Goal: Task Accomplishment & Management: Manage account settings

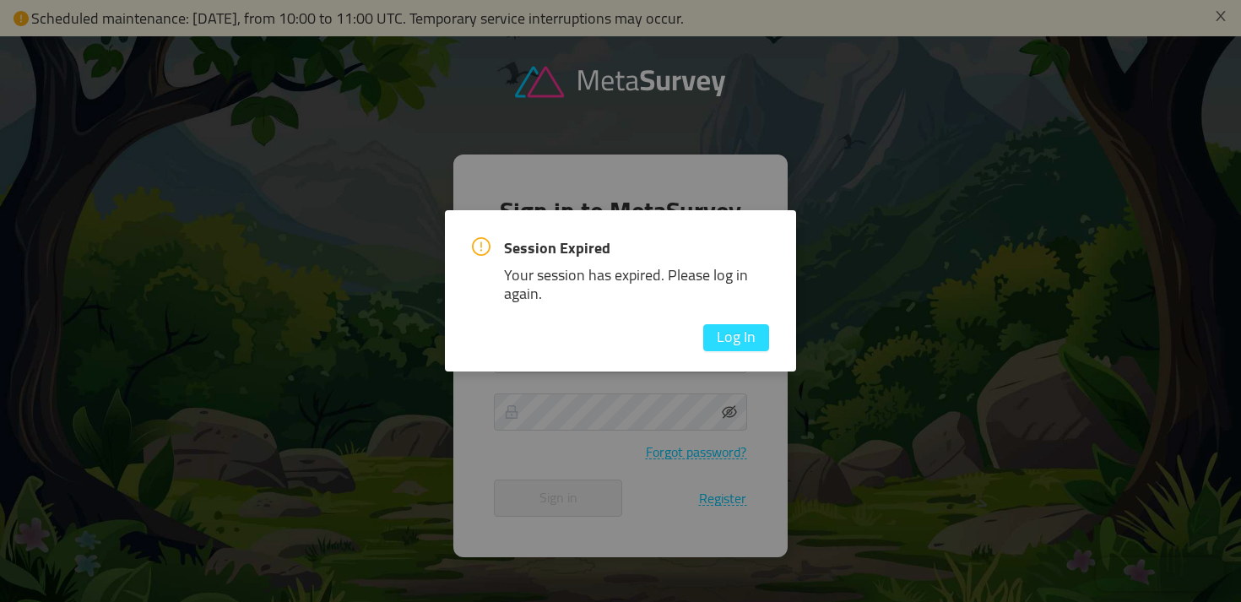
click at [733, 338] on button "Log In" at bounding box center [736, 337] width 66 height 27
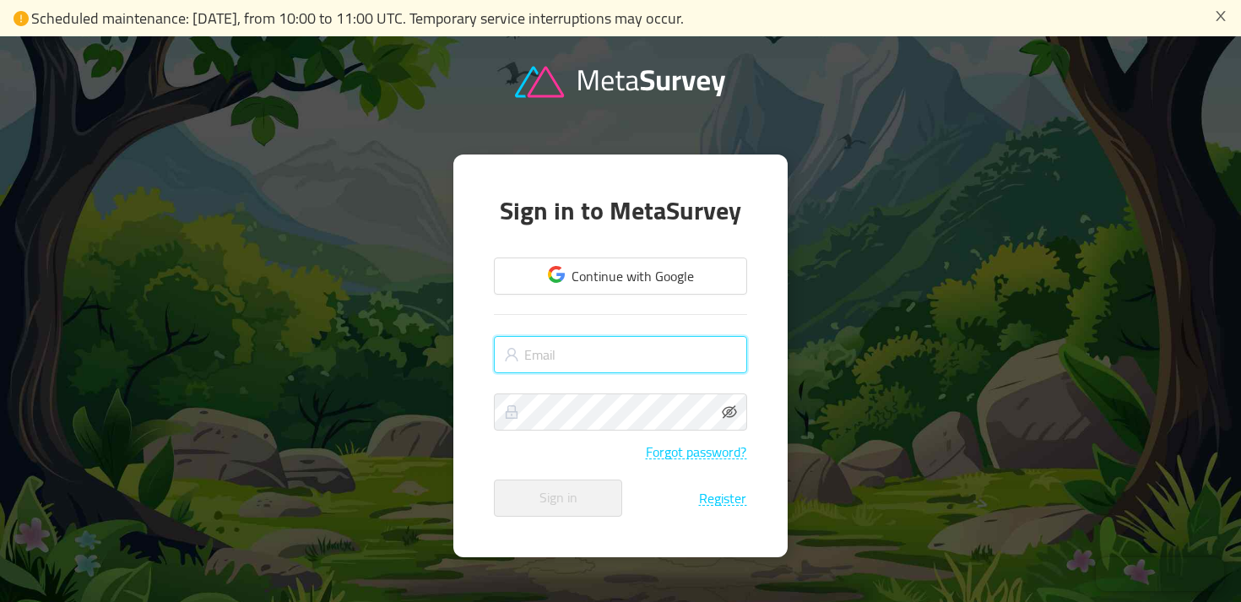
click at [651, 347] on input "text" at bounding box center [620, 354] width 253 height 37
type input "[PERSON_NAME][EMAIL_ADDRESS][DOMAIN_NAME]"
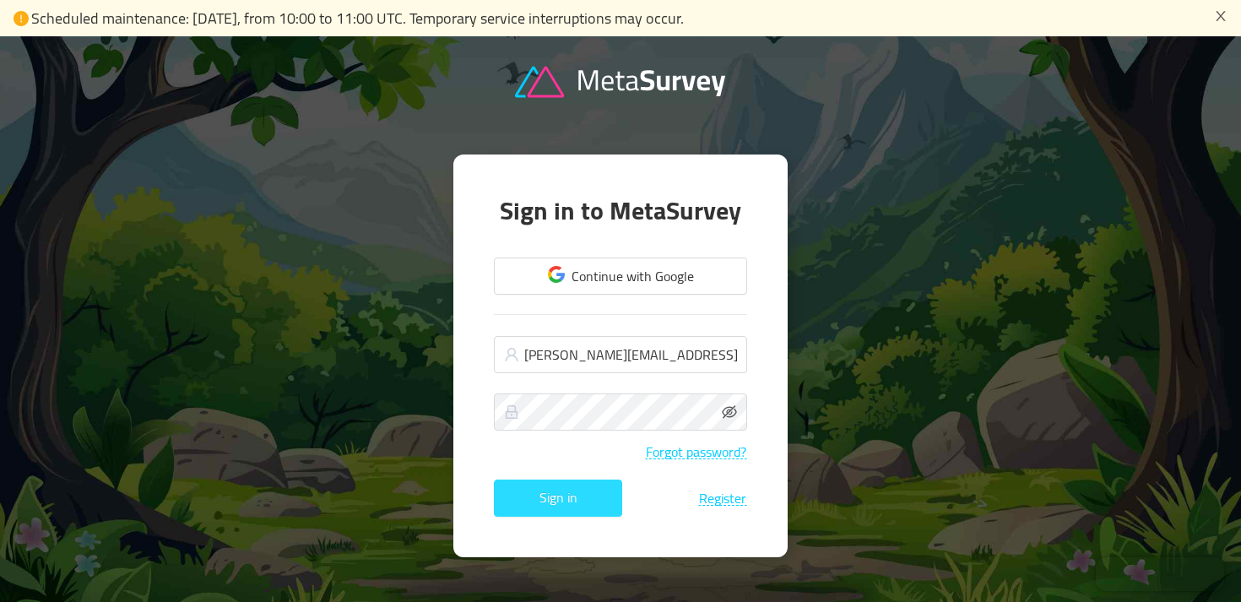
click at [601, 492] on button "Sign in" at bounding box center [558, 497] width 128 height 37
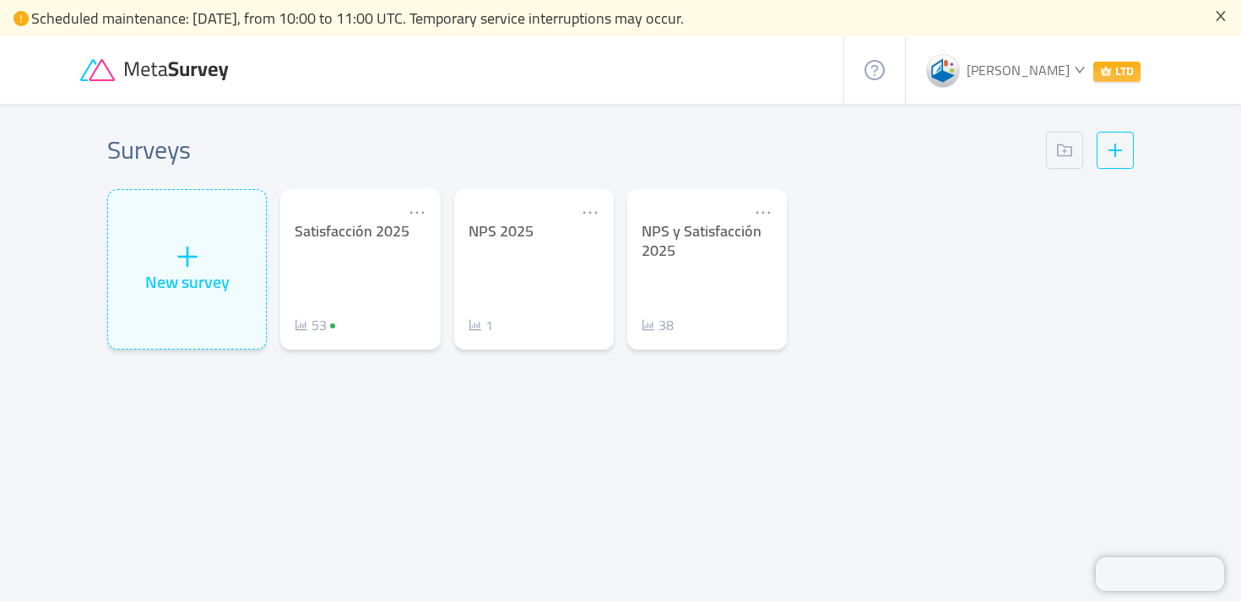
click at [1214, 16] on icon "icon: close" at bounding box center [1221, 16] width 14 height 14
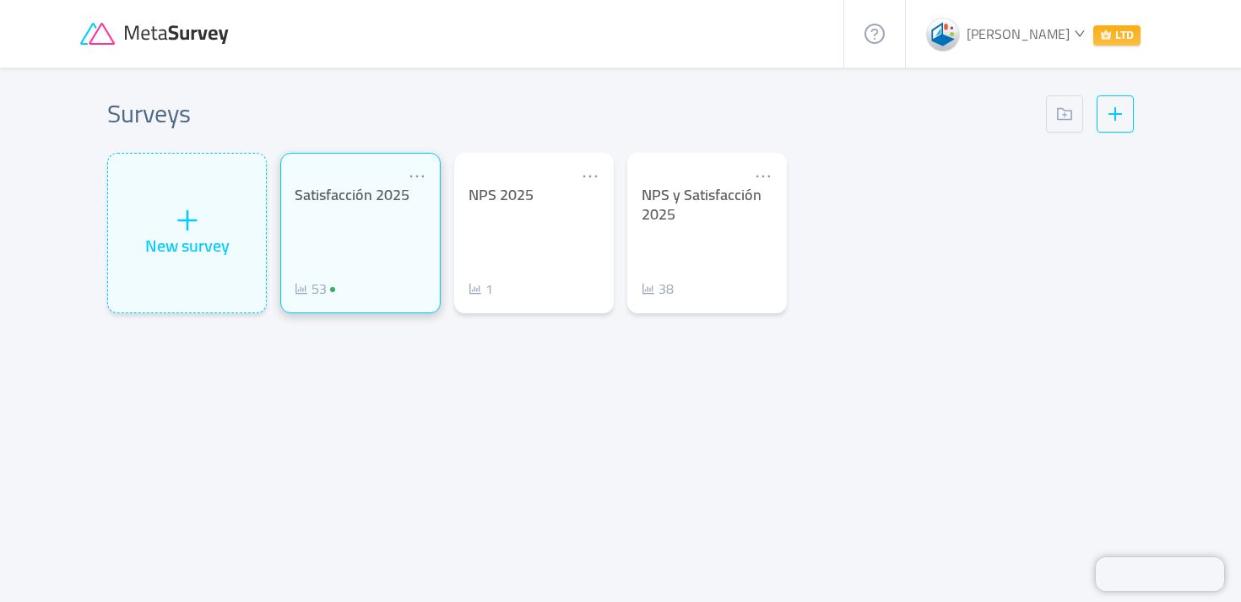
click at [386, 257] on div "Satisfacción 2025 53" at bounding box center [360, 242] width 131 height 113
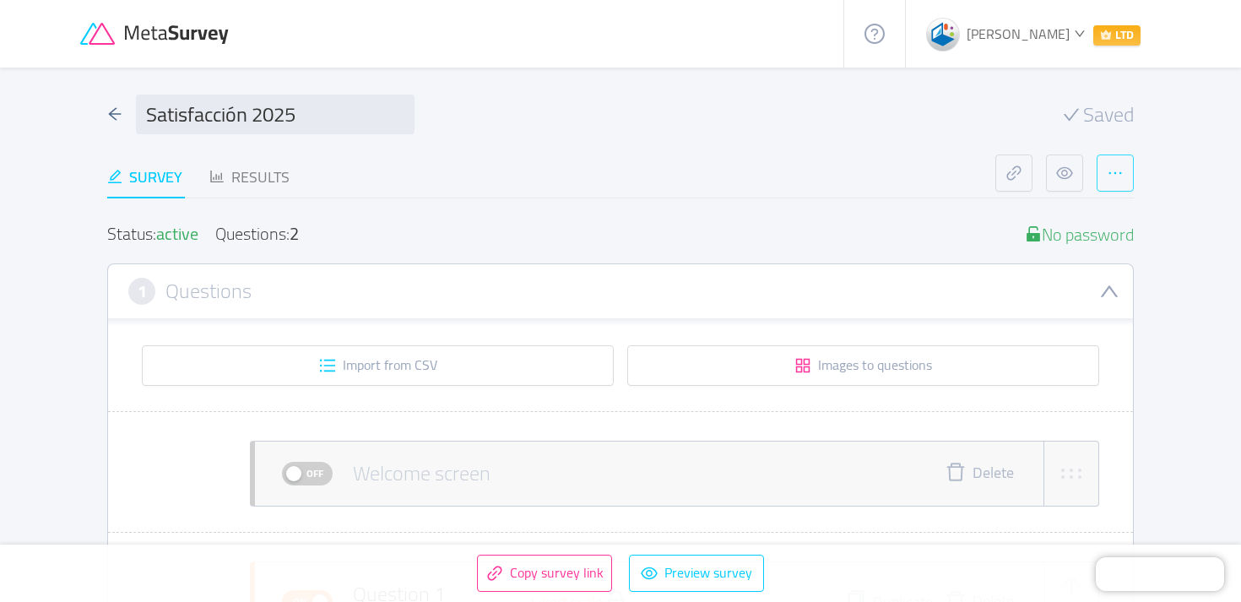
click at [1126, 170] on button "button" at bounding box center [1114, 172] width 37 height 37
click at [1087, 208] on span "Duplicate" at bounding box center [1078, 211] width 53 height 25
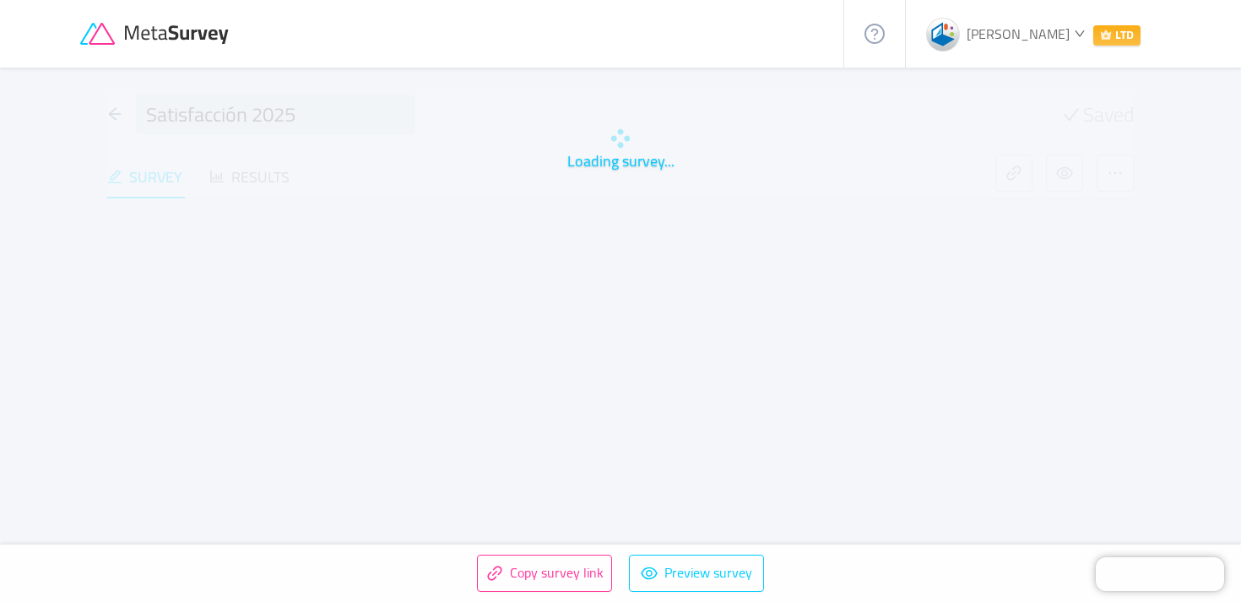
type input "Satisfacción 2025 COPY"
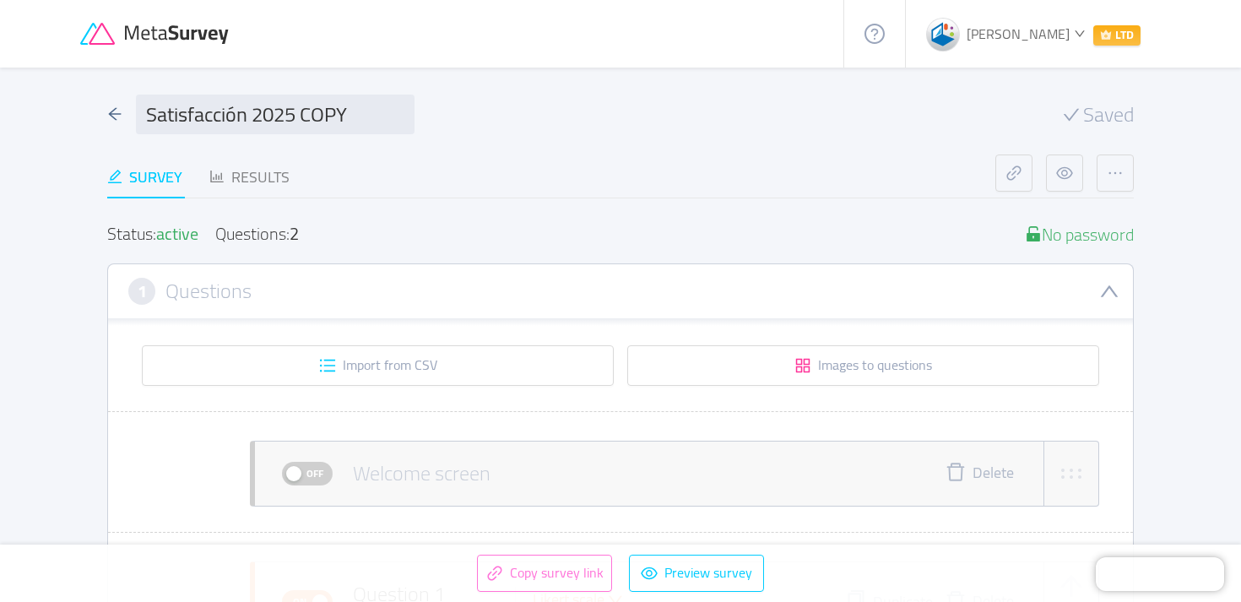
click at [493, 574] on button "Copy survey link" at bounding box center [544, 573] width 135 height 37
click at [118, 111] on icon "icon: arrow-left" at bounding box center [114, 113] width 15 height 15
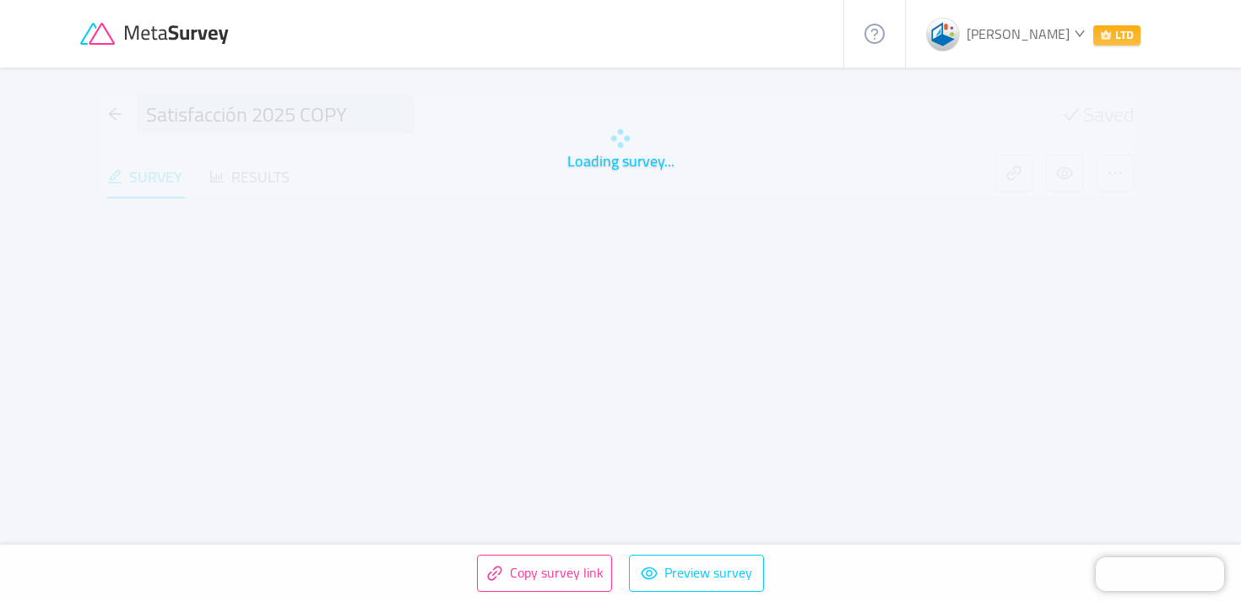
type input "Satisfacción 2025"
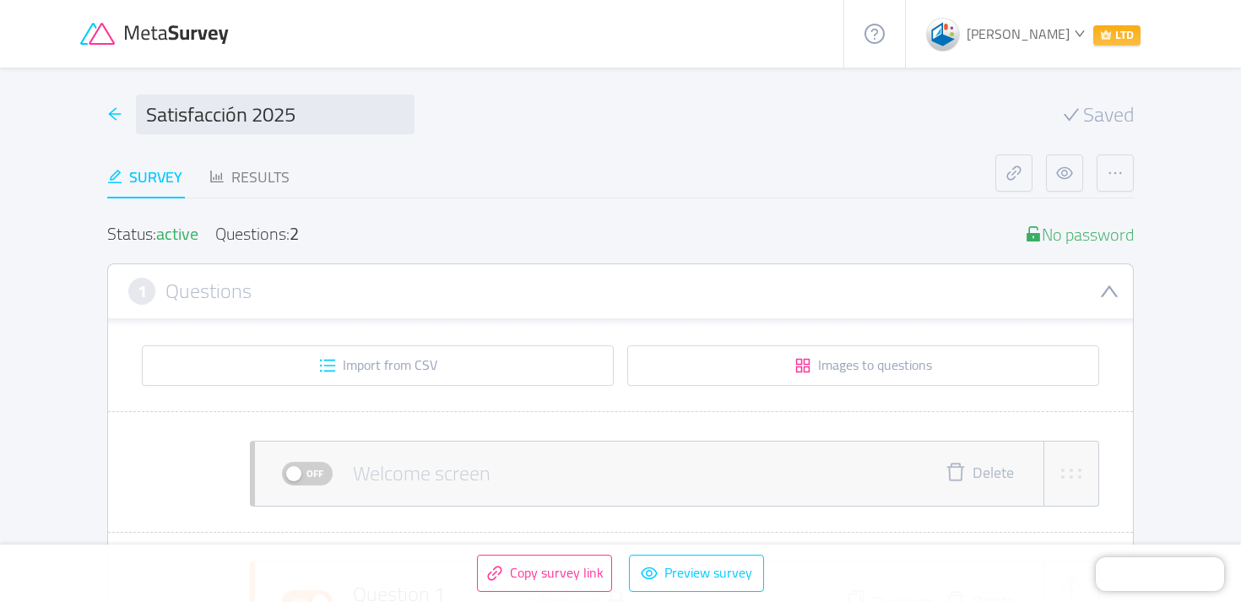
click at [114, 106] on icon "icon: arrow-left" at bounding box center [114, 113] width 15 height 15
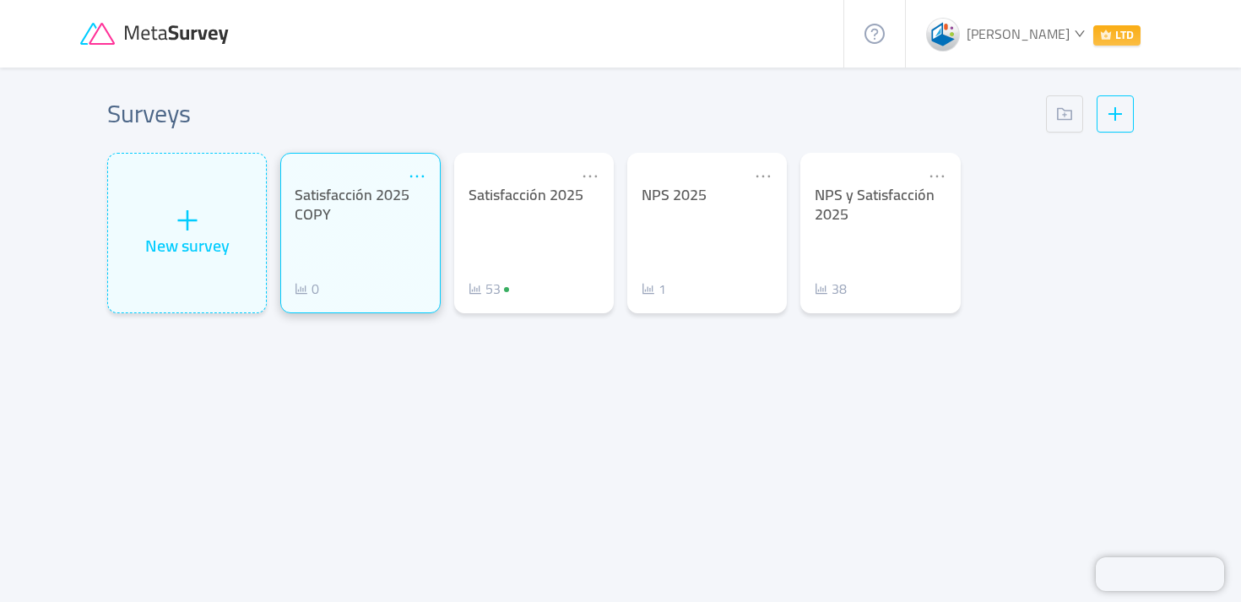
click at [416, 179] on icon "icon: ellipsis" at bounding box center [417, 176] width 19 height 19
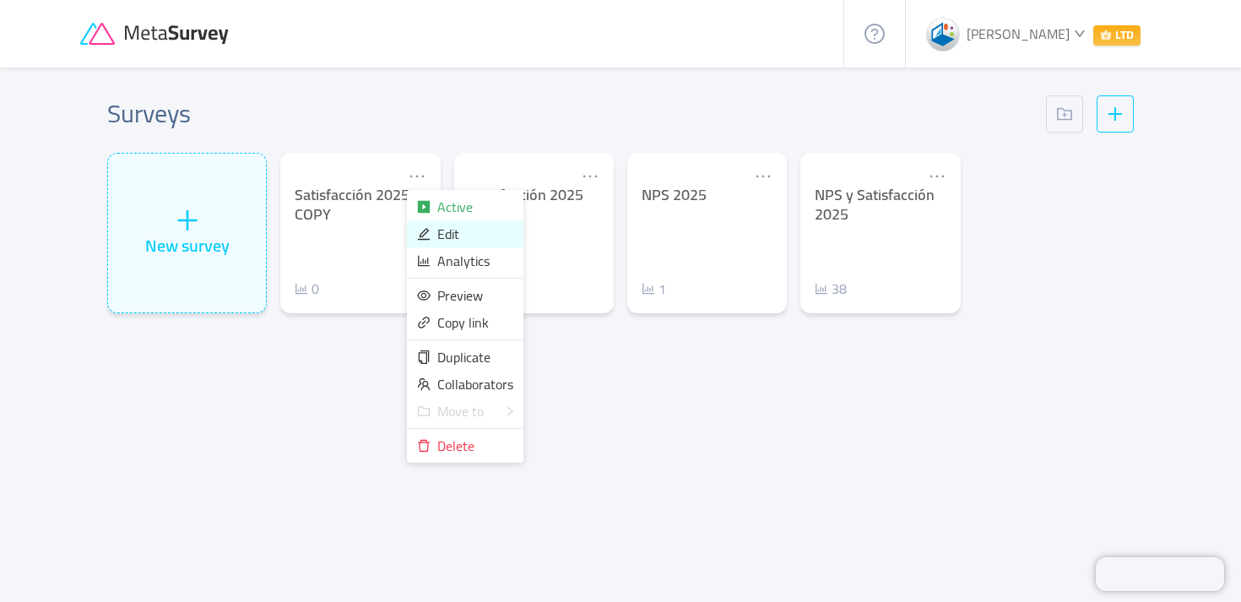
click at [438, 236] on span "Edit" at bounding box center [448, 233] width 22 height 25
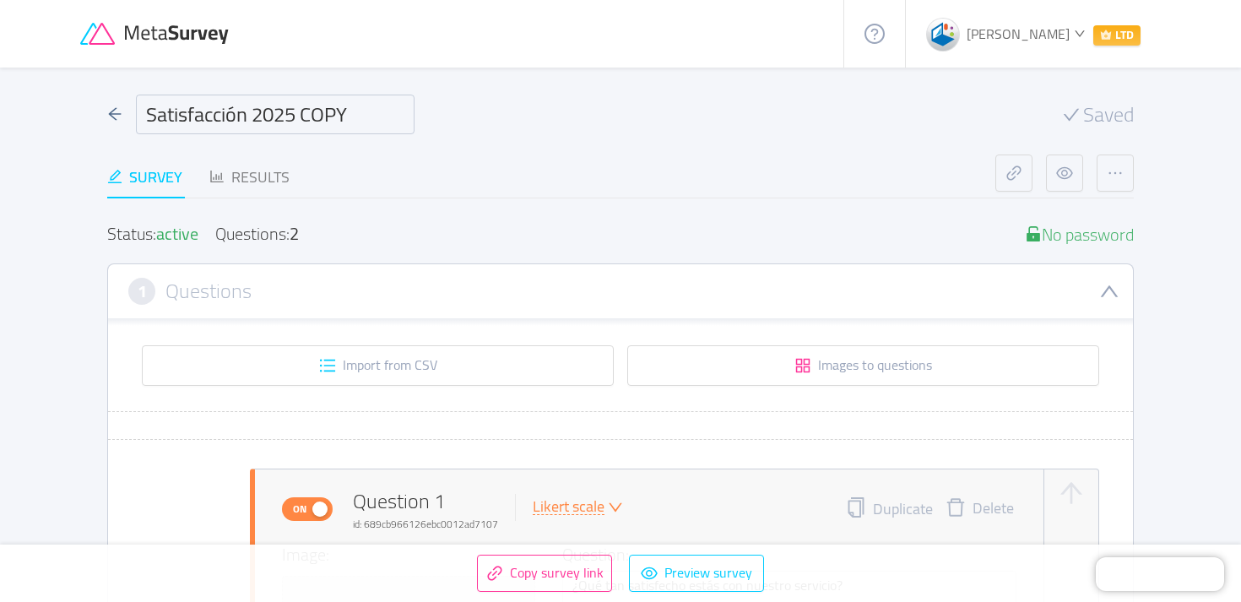
click at [345, 114] on input "Satisfacción 2025 COPY" at bounding box center [275, 115] width 279 height 40
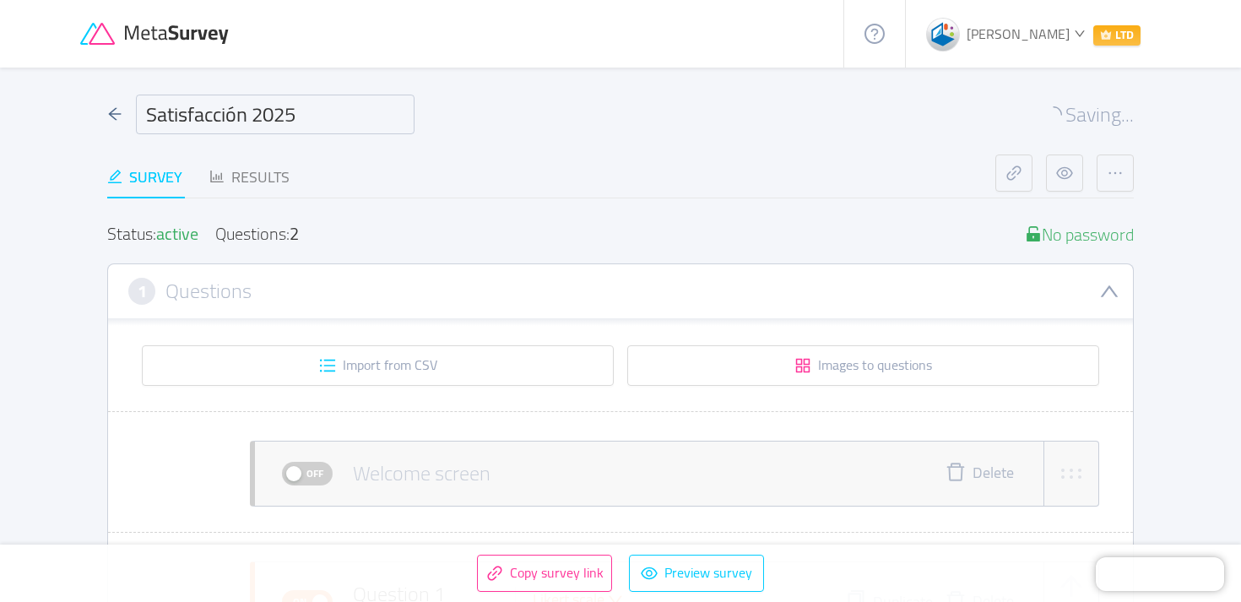
click at [249, 116] on input "Satisfacción 2025" at bounding box center [275, 115] width 279 height 40
type input "Satisfacción- 2025"
click at [111, 116] on icon "icon: arrow-left" at bounding box center [115, 114] width 13 height 12
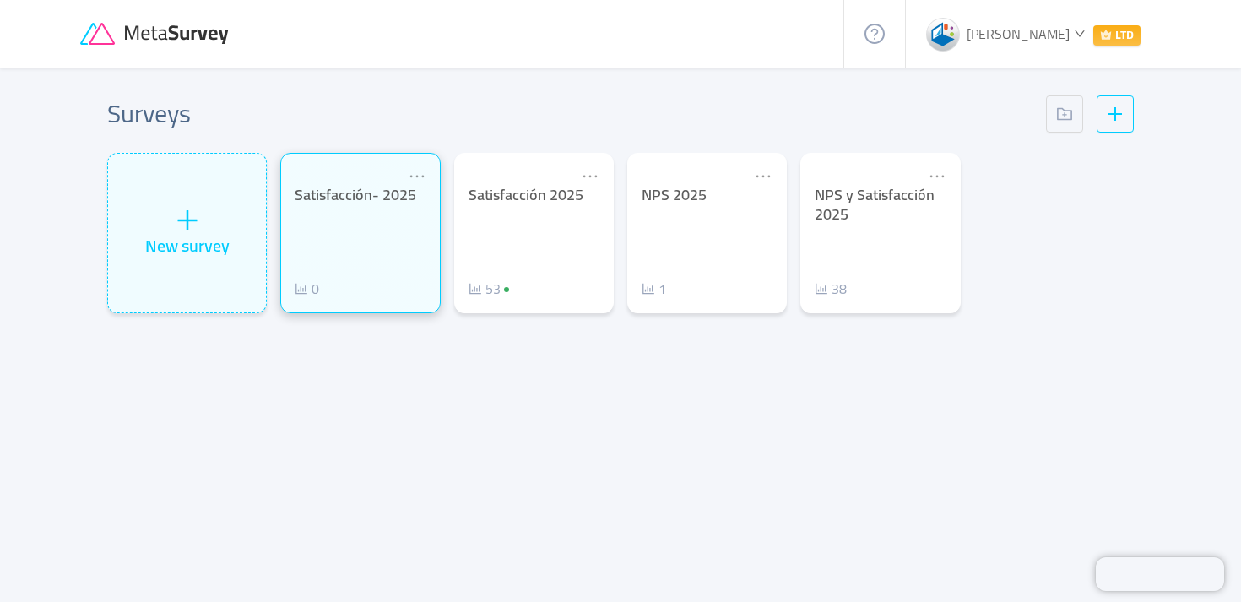
click at [369, 268] on div "Satisfacción- 2025 0" at bounding box center [360, 242] width 131 height 113
click at [390, 257] on div "Satisfacción- 2025 0" at bounding box center [360, 242] width 131 height 113
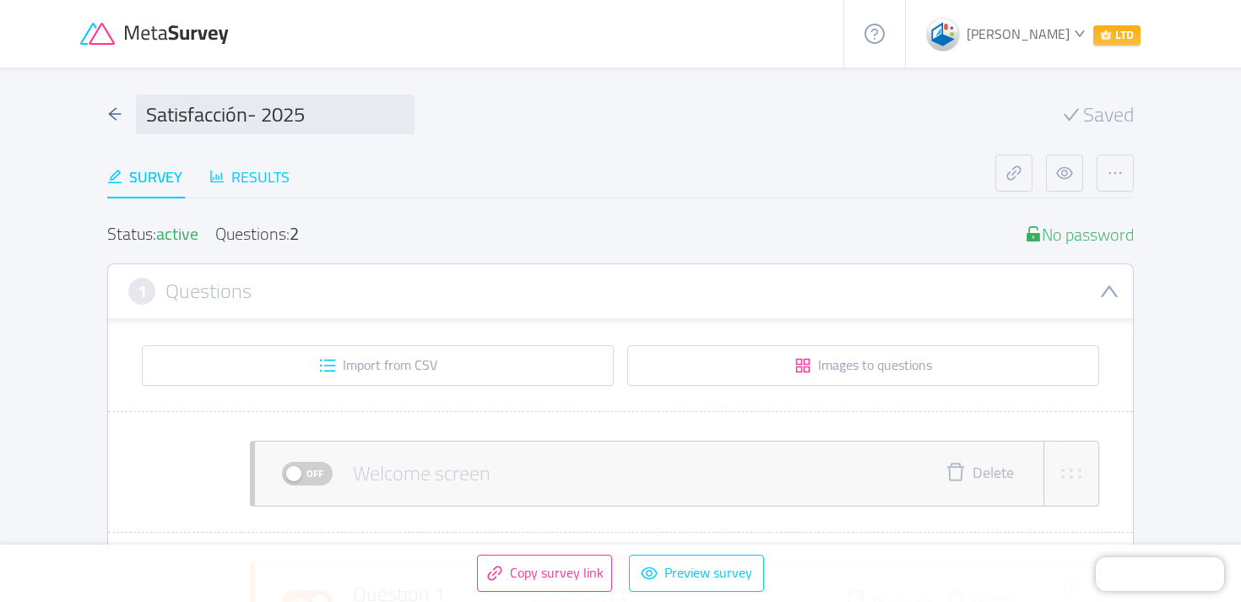
click at [241, 181] on div "Results" at bounding box center [249, 176] width 80 height 23
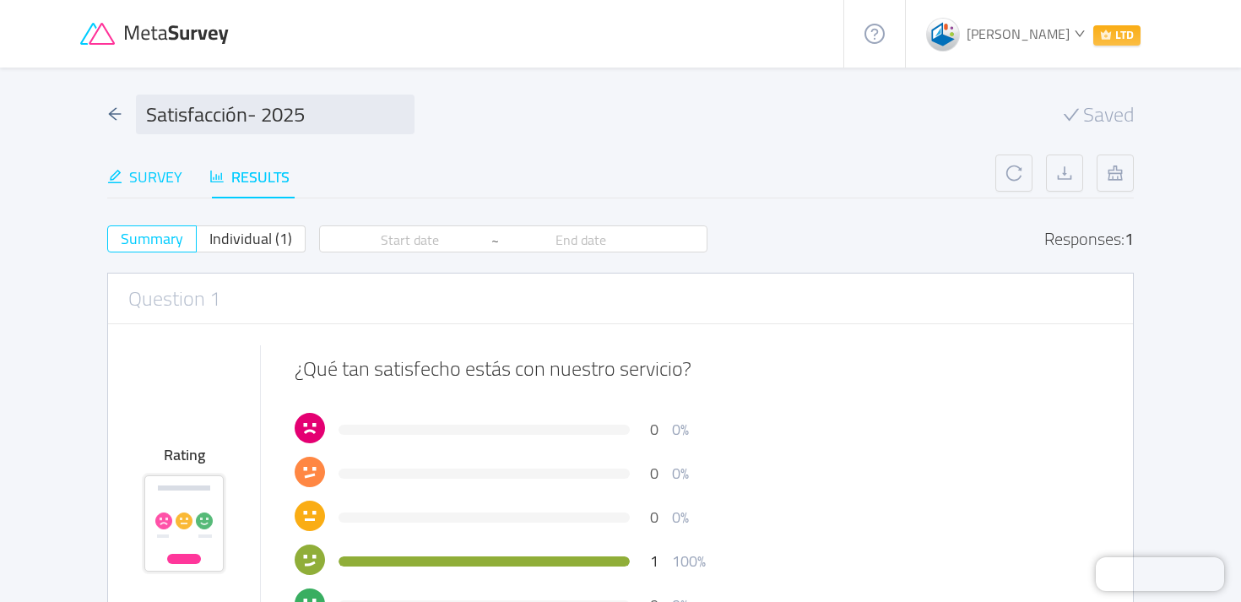
click at [162, 184] on div "Survey" at bounding box center [144, 176] width 75 height 23
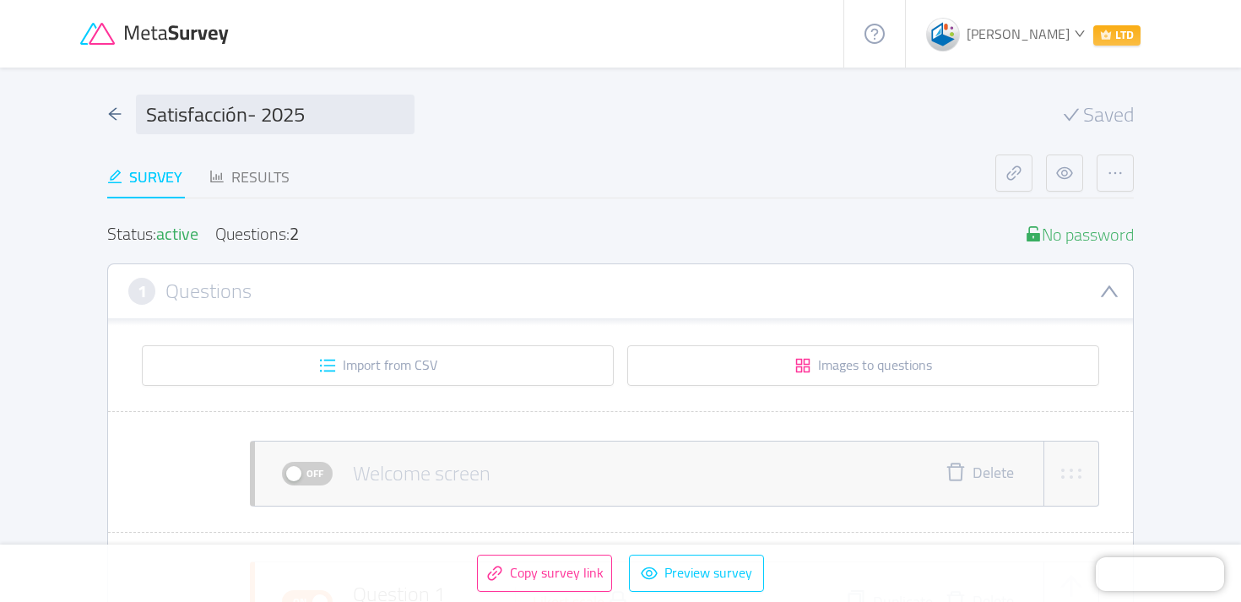
click at [112, 116] on icon "icon: arrow-left" at bounding box center [115, 114] width 13 height 12
